Goal: Find specific page/section: Find specific page/section

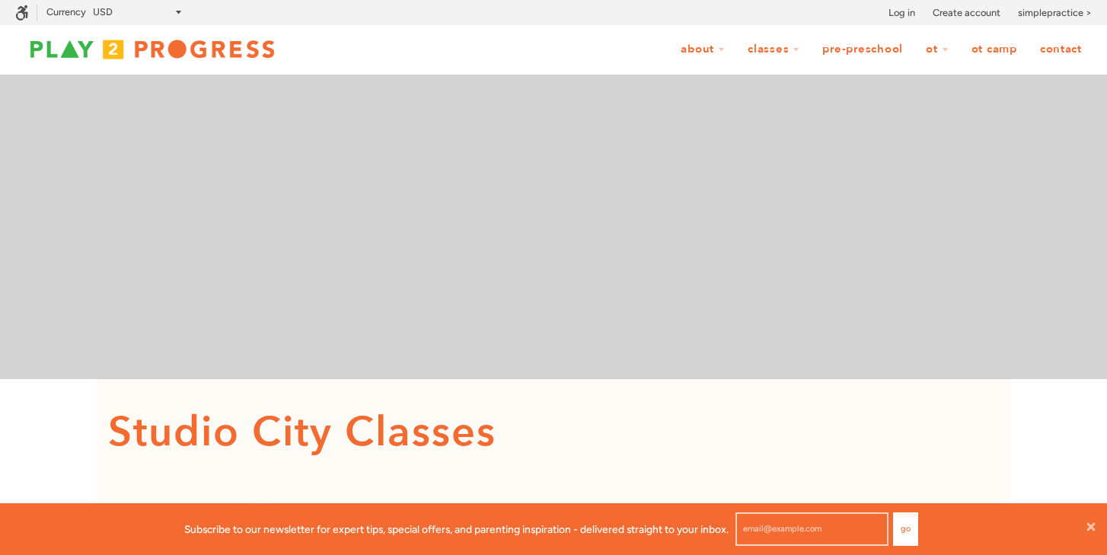
scroll to position [1, 1]
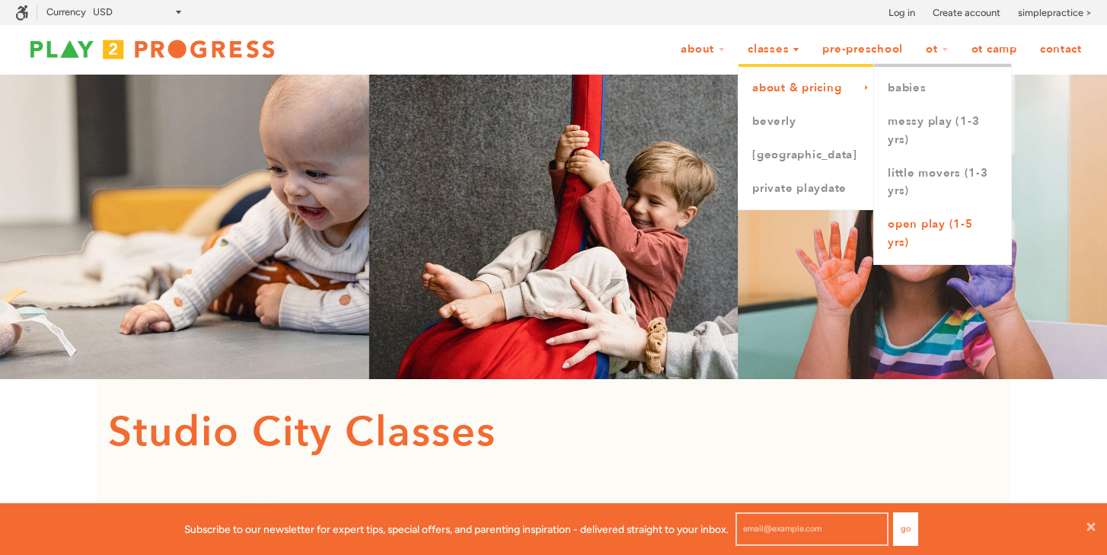
click at [949, 230] on link "Open Play (1-5 yrs)" at bounding box center [942, 234] width 137 height 52
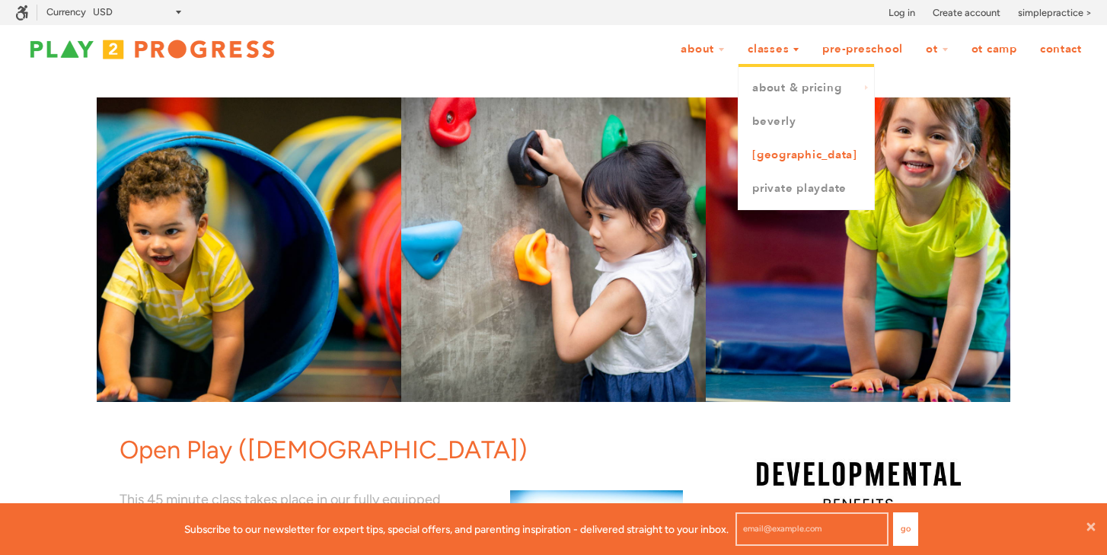
click at [781, 158] on link "[GEOGRAPHIC_DATA]" at bounding box center [807, 156] width 136 height 34
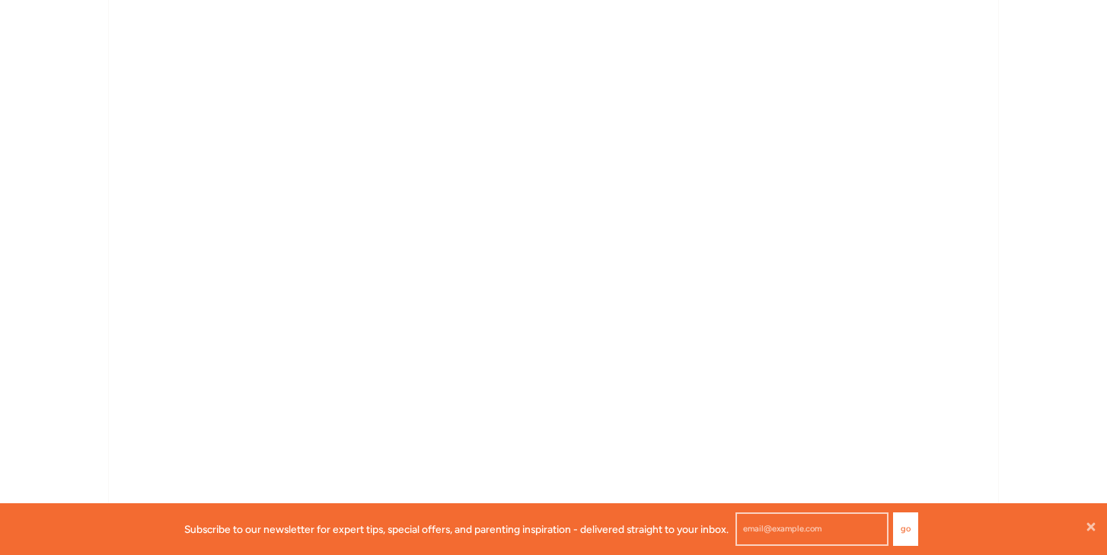
scroll to position [1028, 0]
